Goal: Find specific page/section: Find specific page/section

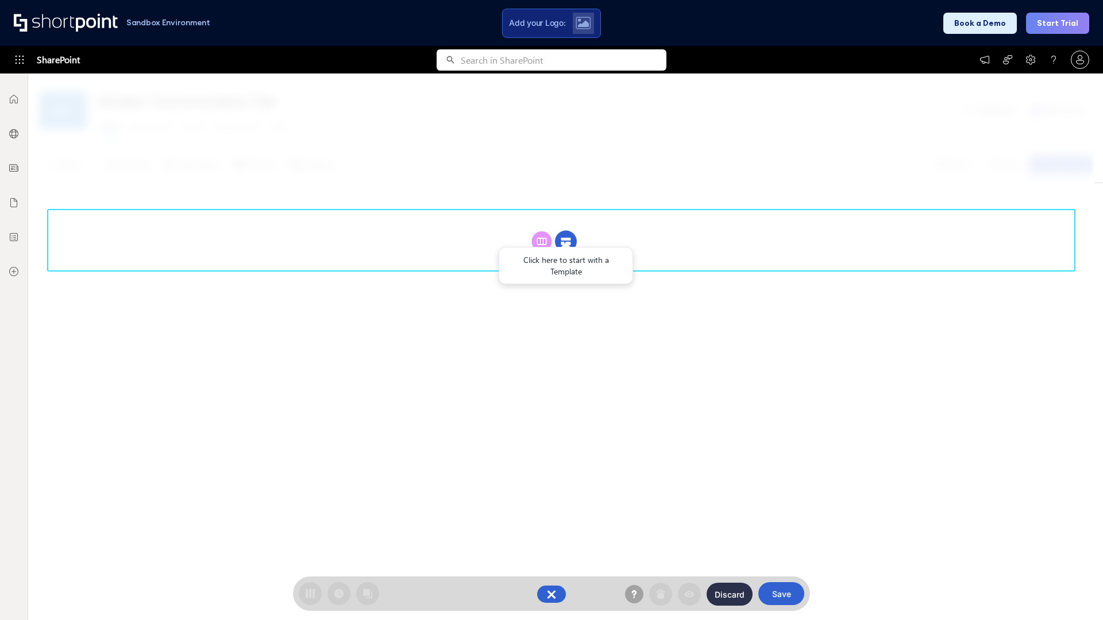
click at [566, 241] on circle at bounding box center [566, 242] width 22 height 22
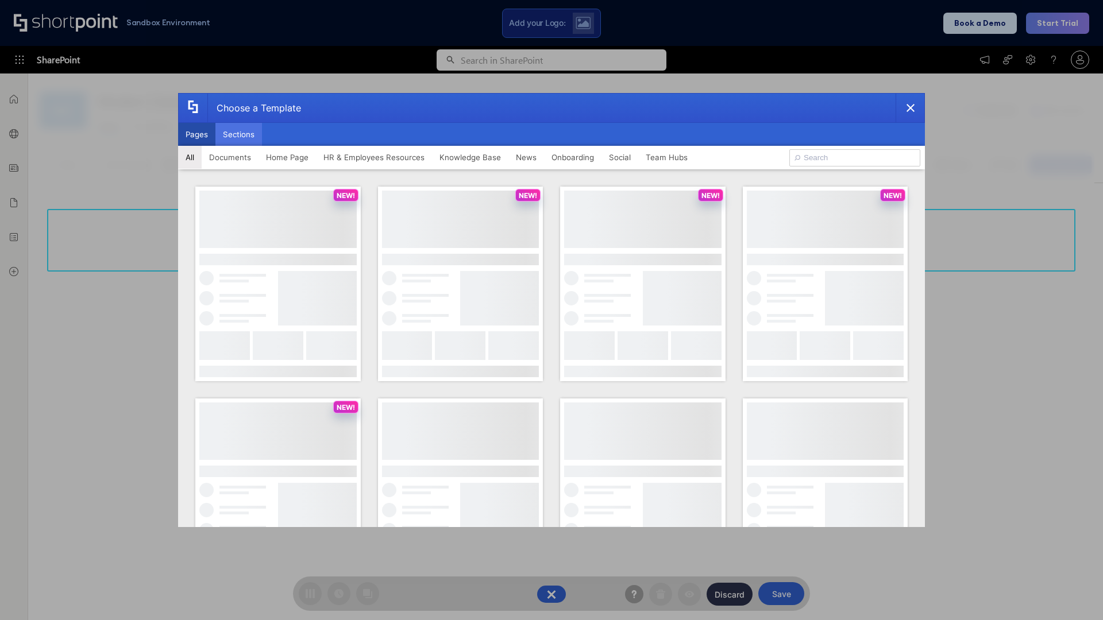
click at [238, 134] on button "Sections" at bounding box center [238, 134] width 47 height 23
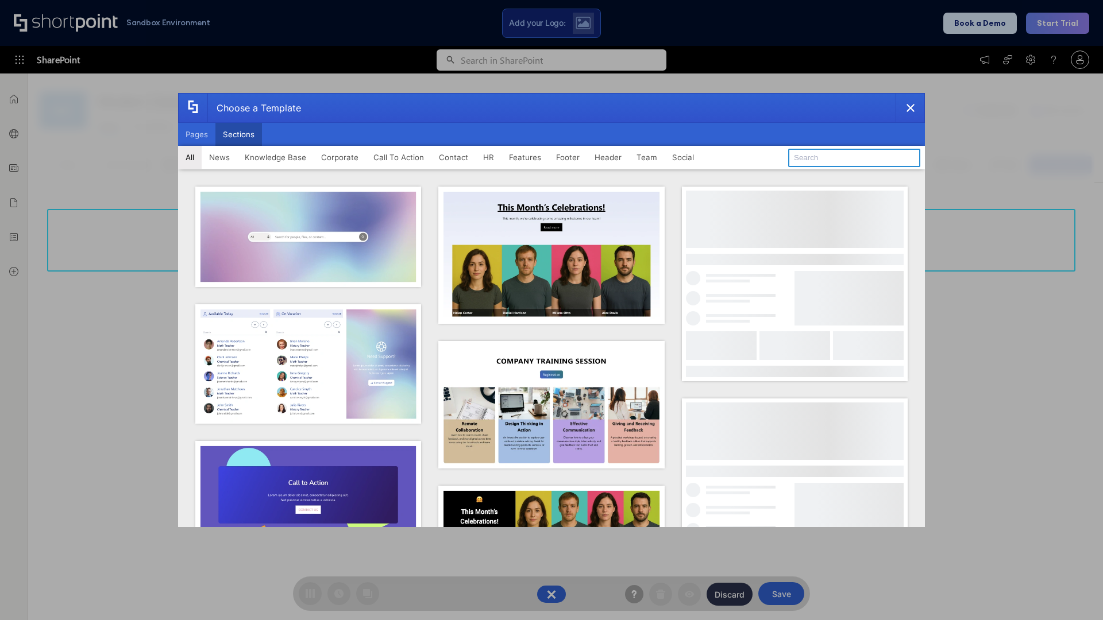
type input "Meet The Team 2"
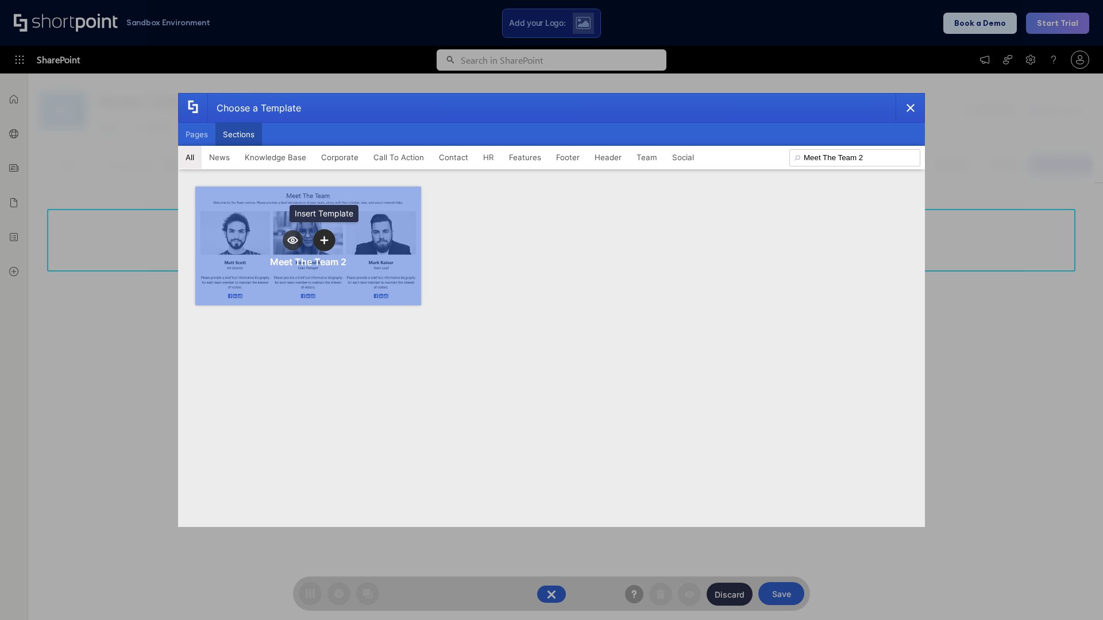
click at [324, 240] on icon "template selector" at bounding box center [324, 240] width 8 height 8
